Goal: Information Seeking & Learning: Learn about a topic

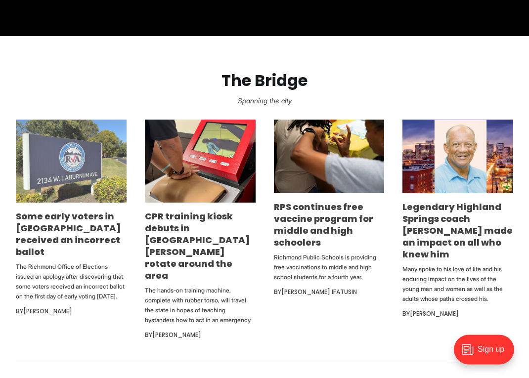
scroll to position [554, 0]
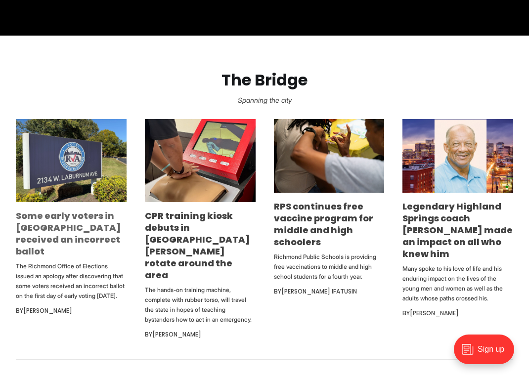
click at [77, 213] on link "Some early voters in [GEOGRAPHIC_DATA] received an incorrect ballot" at bounding box center [68, 233] width 105 height 48
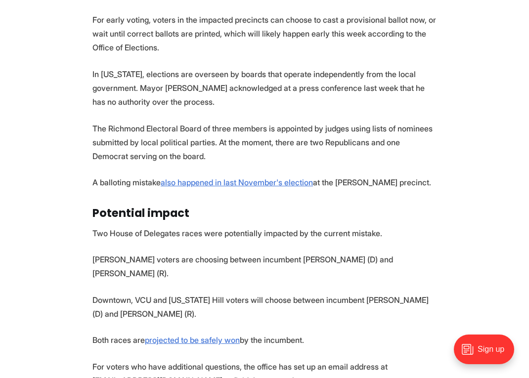
scroll to position [1109, 0]
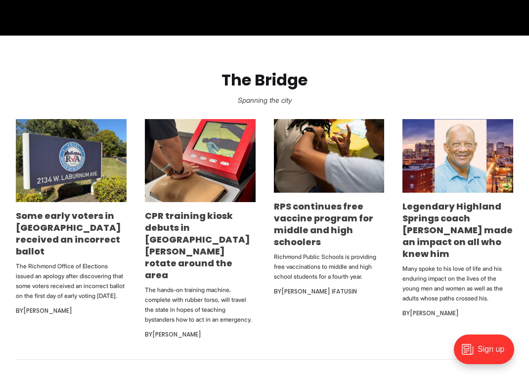
click at [319, 245] on h3 "RPS continues free vaccine program for middle and high schoolers" at bounding box center [329, 224] width 111 height 47
click at [316, 218] on link "RPS continues free vaccine program for middle and high schoolers" at bounding box center [323, 224] width 99 height 48
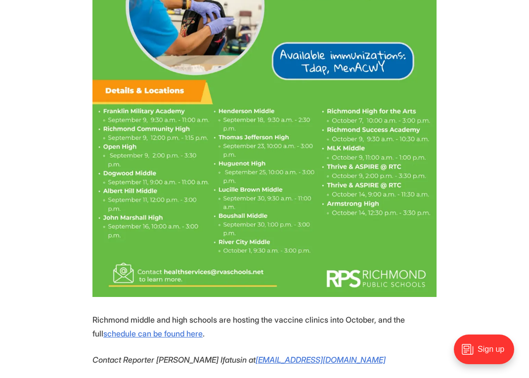
scroll to position [1109, 0]
